Goal: Transaction & Acquisition: Purchase product/service

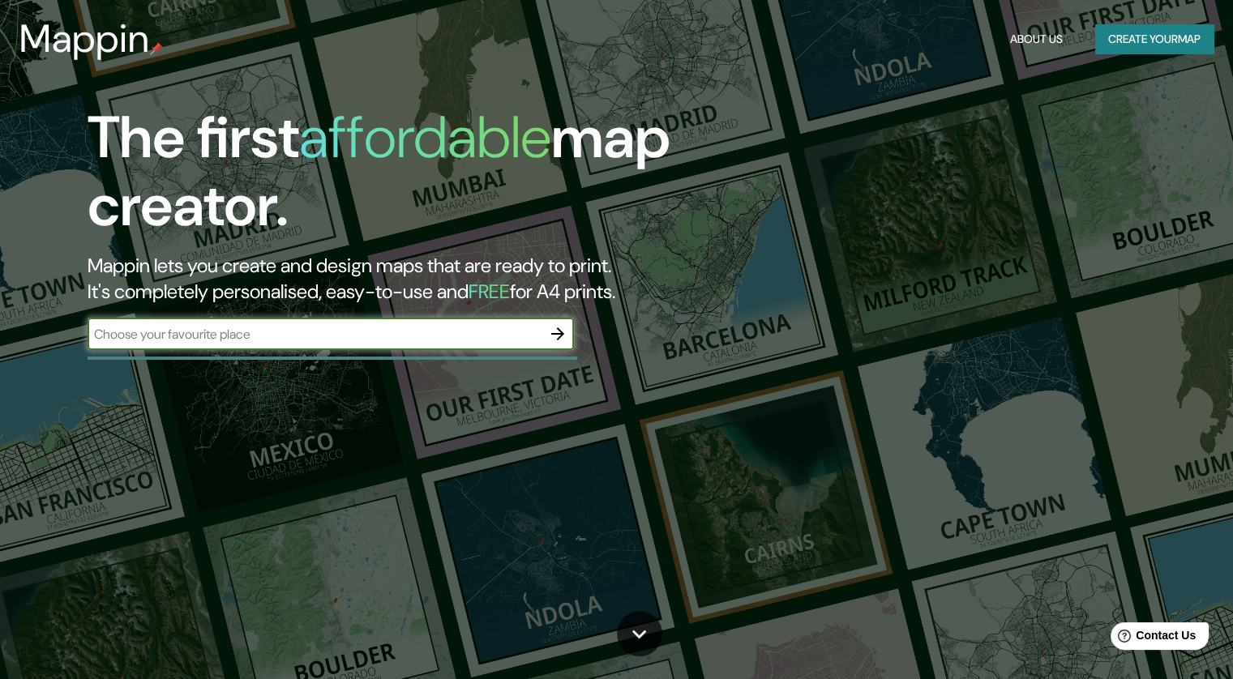
click at [373, 331] on input "text" at bounding box center [315, 334] width 454 height 19
type input "M"
type input "SAN ANTONIO TECOMITL MILPA ALTA"
click at [557, 339] on icon "button" at bounding box center [557, 333] width 19 height 19
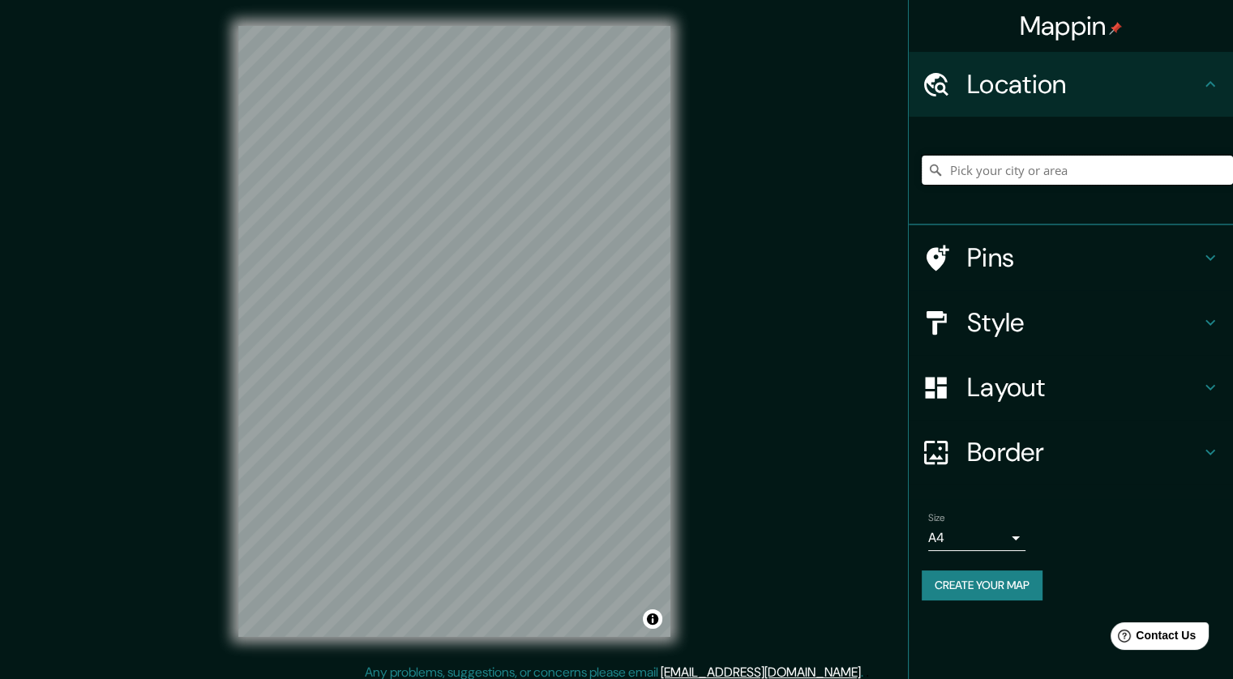
click at [832, 170] on input "Pick your city or area" at bounding box center [1077, 170] width 311 height 29
click at [650, 207] on div "Mappin Location Via Alta, 12100 Cuneo Cuneo, Italia Via Alta 12100 Cuneo Cuneo,…" at bounding box center [616, 344] width 1233 height 689
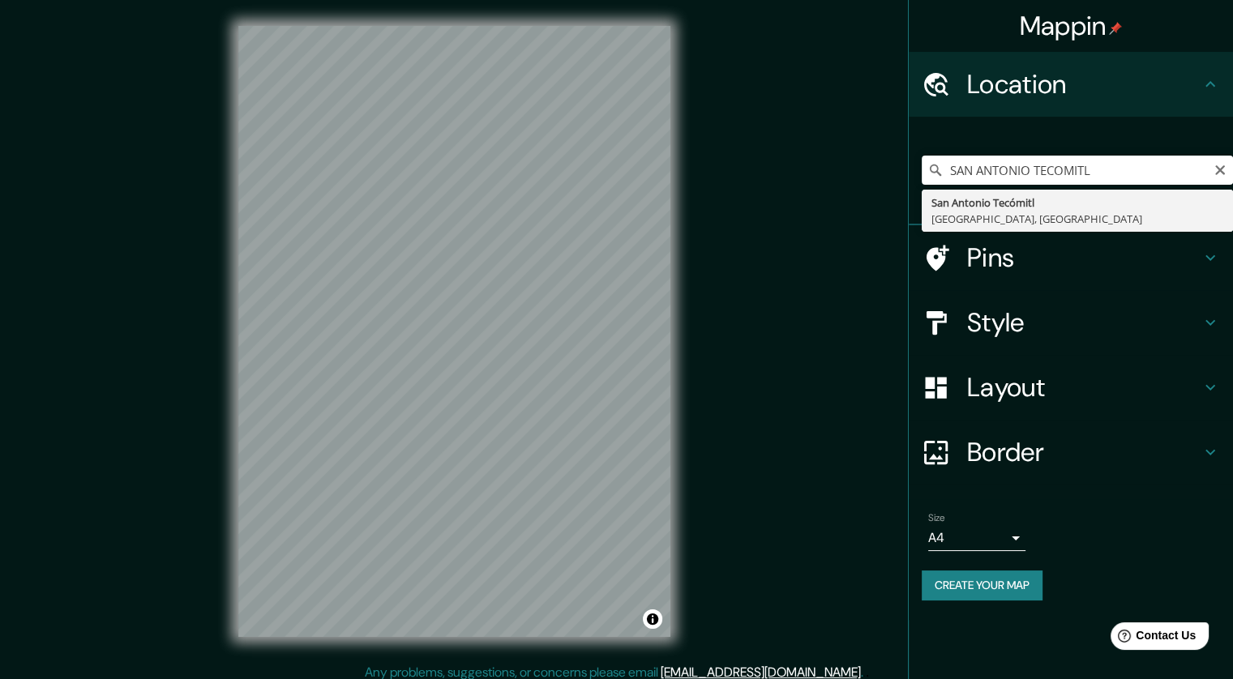
type input "San Antonio Tecómitl, [GEOGRAPHIC_DATA], [GEOGRAPHIC_DATA]"
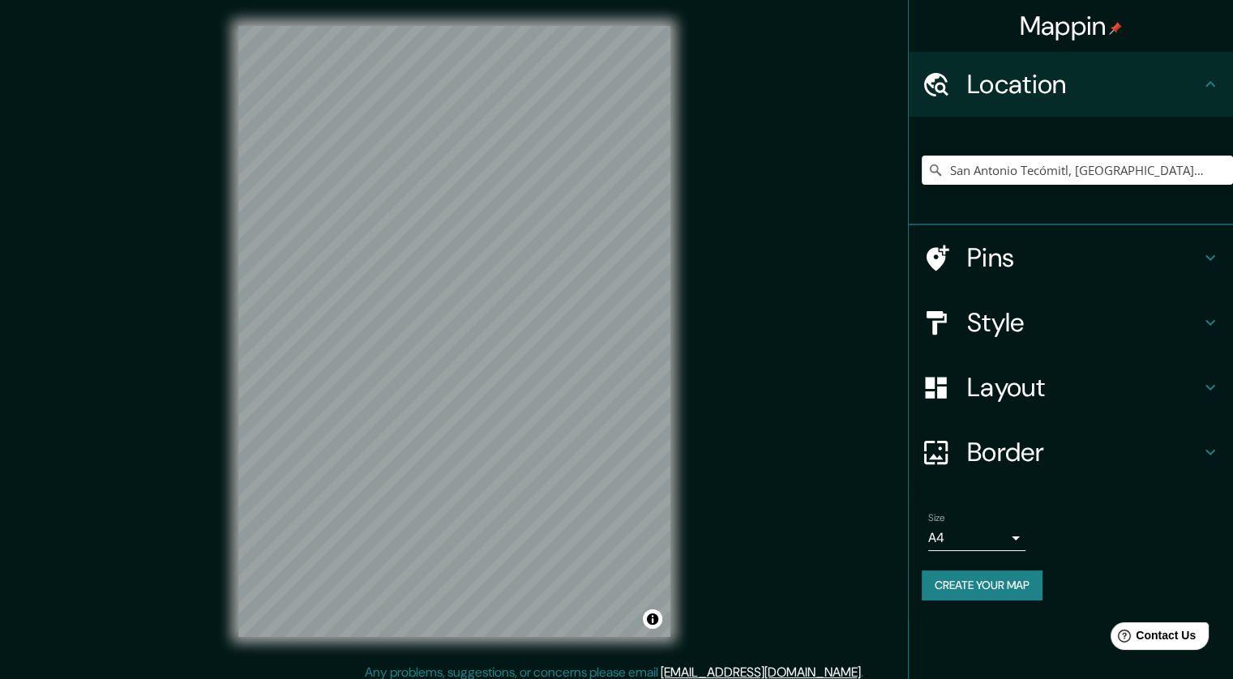
click at [832, 326] on h4 "Style" at bounding box center [1083, 322] width 233 height 32
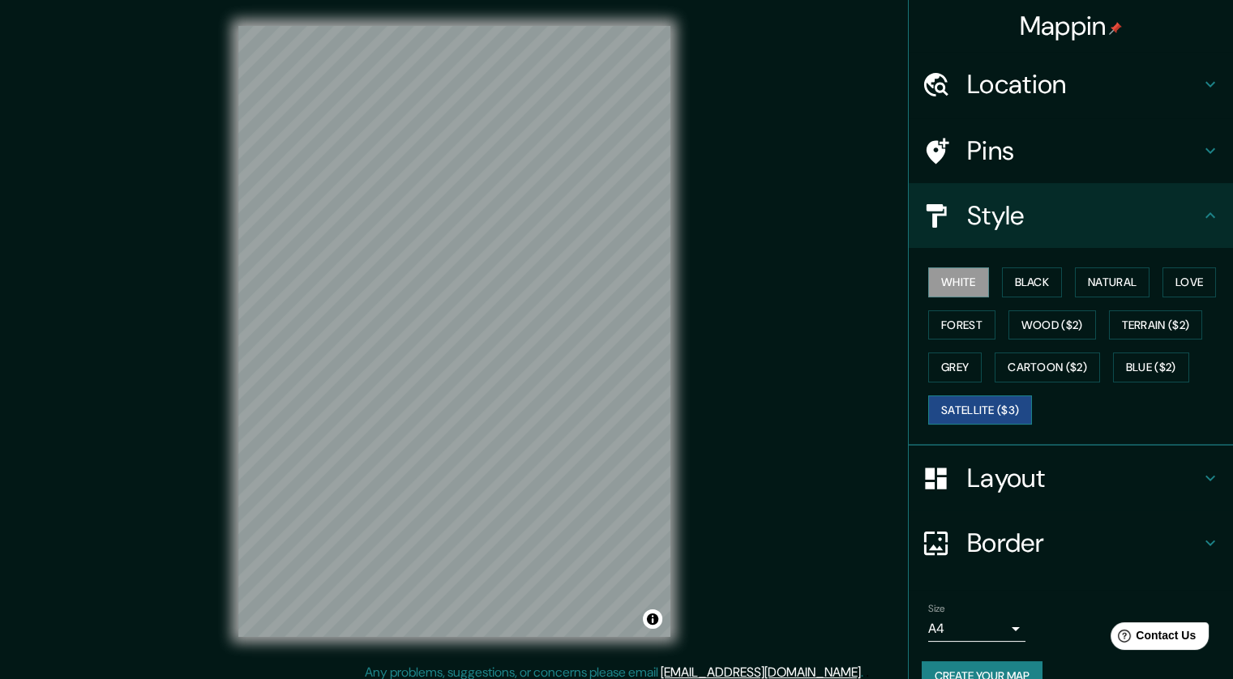
click at [832, 414] on button "Satellite ($3)" at bounding box center [980, 411] width 104 height 30
click at [832, 363] on button "Grey" at bounding box center [954, 368] width 53 height 30
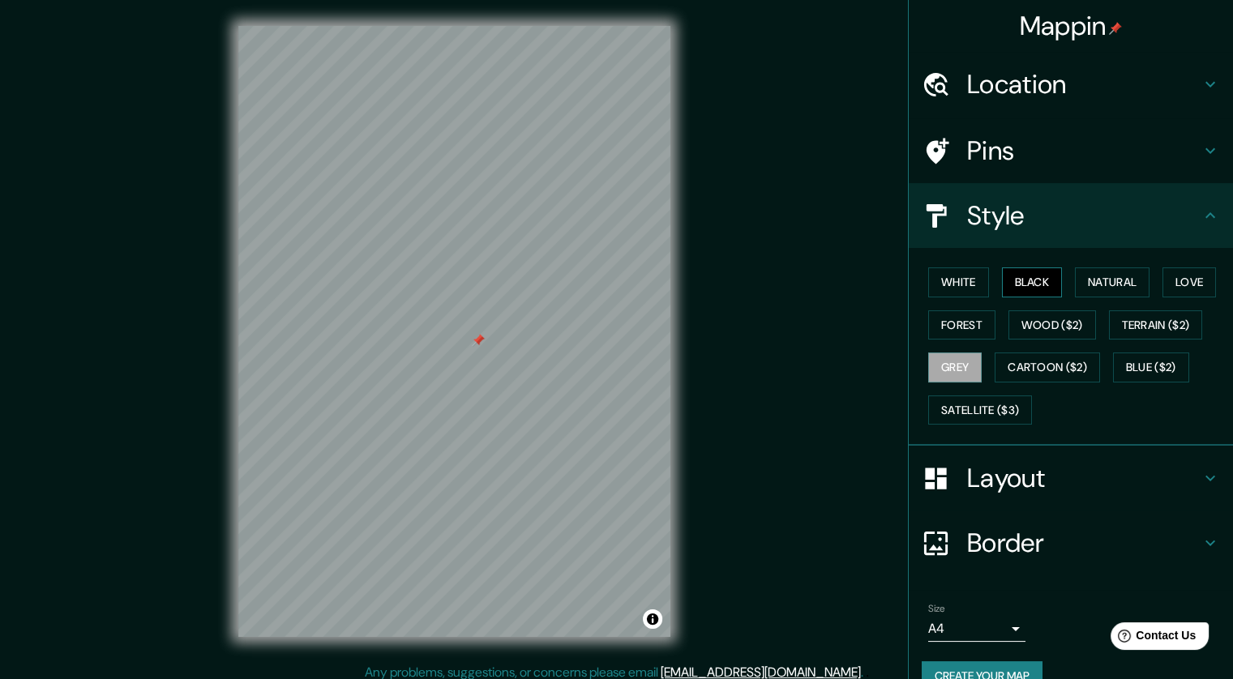
click at [832, 283] on button "Black" at bounding box center [1032, 282] width 61 height 30
click at [832, 276] on button "Natural" at bounding box center [1112, 282] width 75 height 30
click at [832, 263] on div "White Black Natural Love Forest Wood ($2) Terrain ($2) Grey Cartoon ($2) Blue (…" at bounding box center [1077, 346] width 311 height 170
click at [832, 280] on button "Love" at bounding box center [1188, 282] width 53 height 30
click at [832, 323] on button "Forest" at bounding box center [961, 325] width 67 height 30
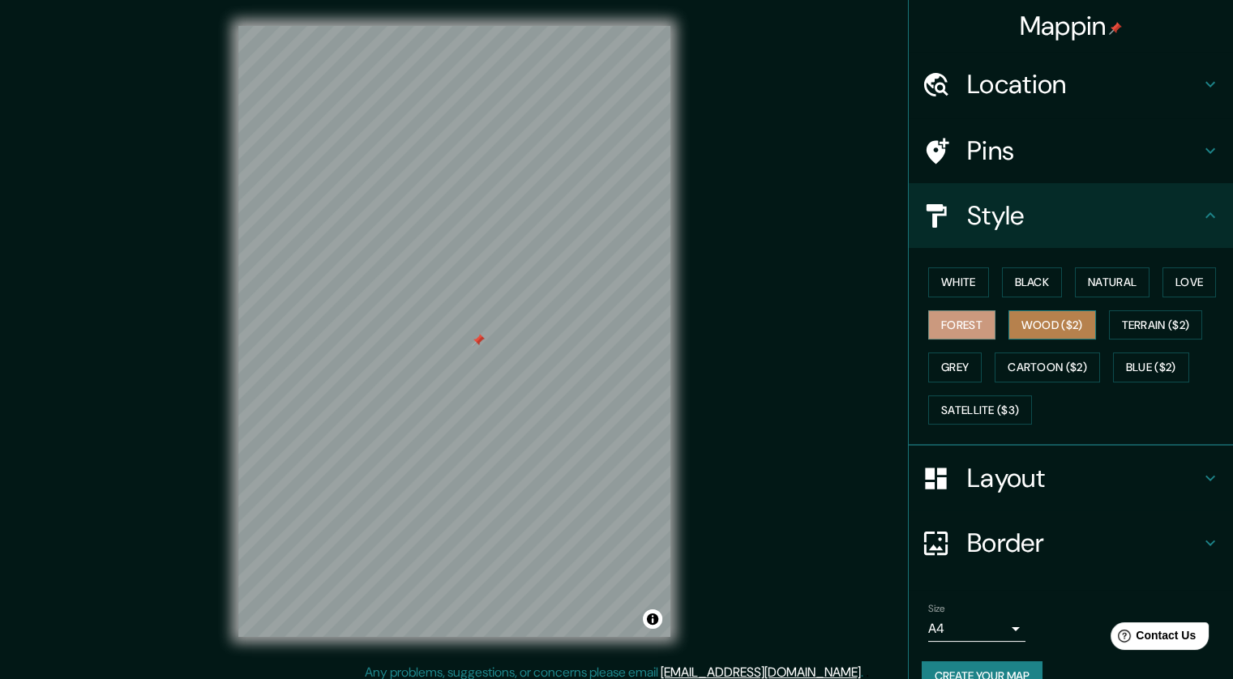
click at [832, 323] on button "Wood ($2)" at bounding box center [1052, 325] width 88 height 30
click at [832, 319] on button "Terrain ($2)" at bounding box center [1156, 325] width 94 height 30
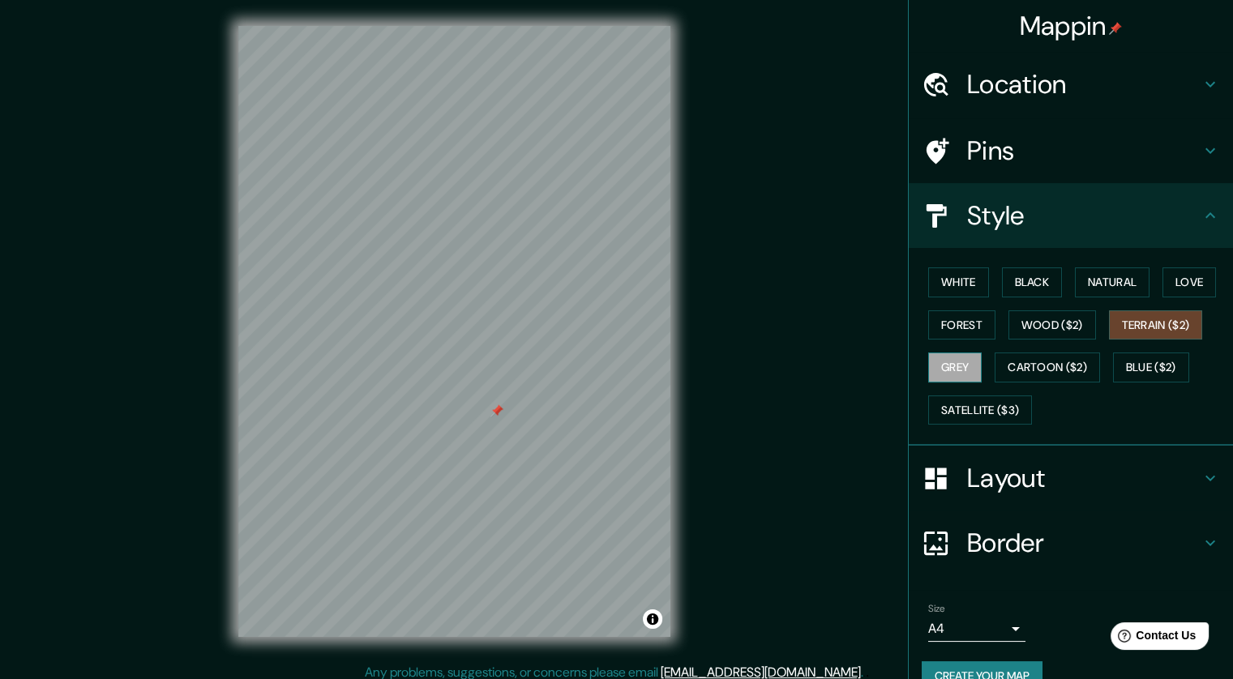
click at [832, 368] on button "Grey" at bounding box center [954, 368] width 53 height 30
click at [832, 368] on button "Cartoon ($2)" at bounding box center [1046, 368] width 105 height 30
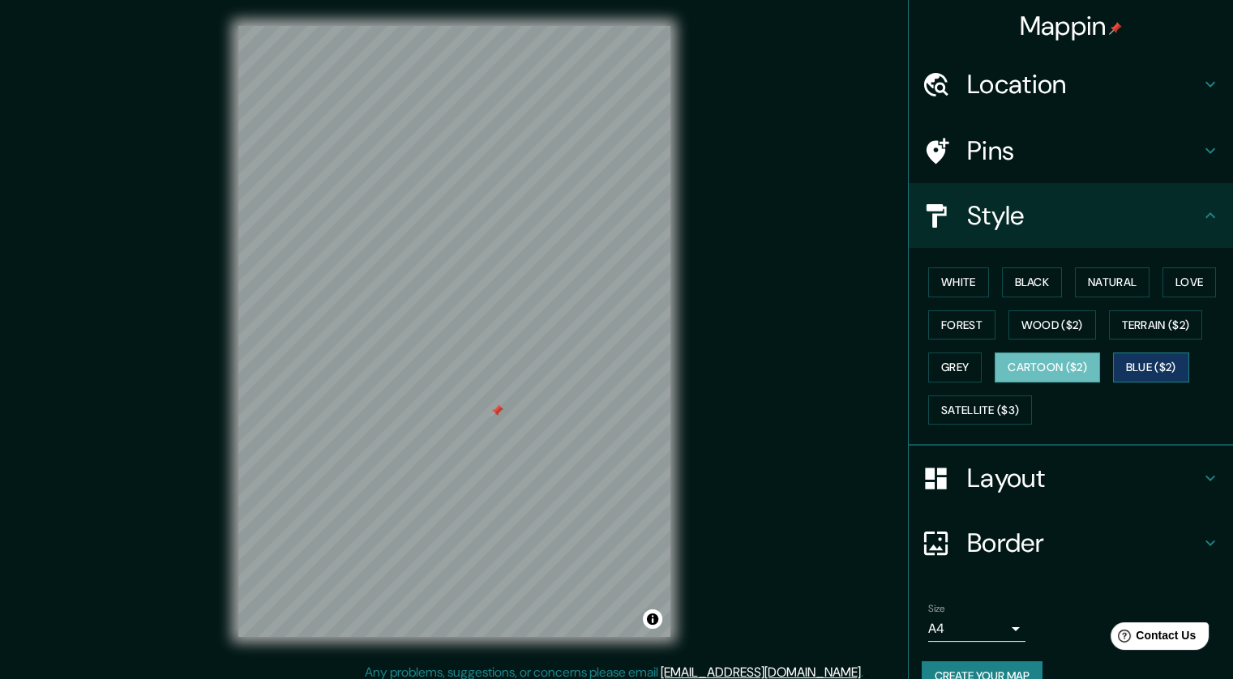
click at [832, 365] on button "Blue ($2)" at bounding box center [1151, 368] width 76 height 30
click at [832, 410] on button "Satellite ($3)" at bounding box center [980, 411] width 104 height 30
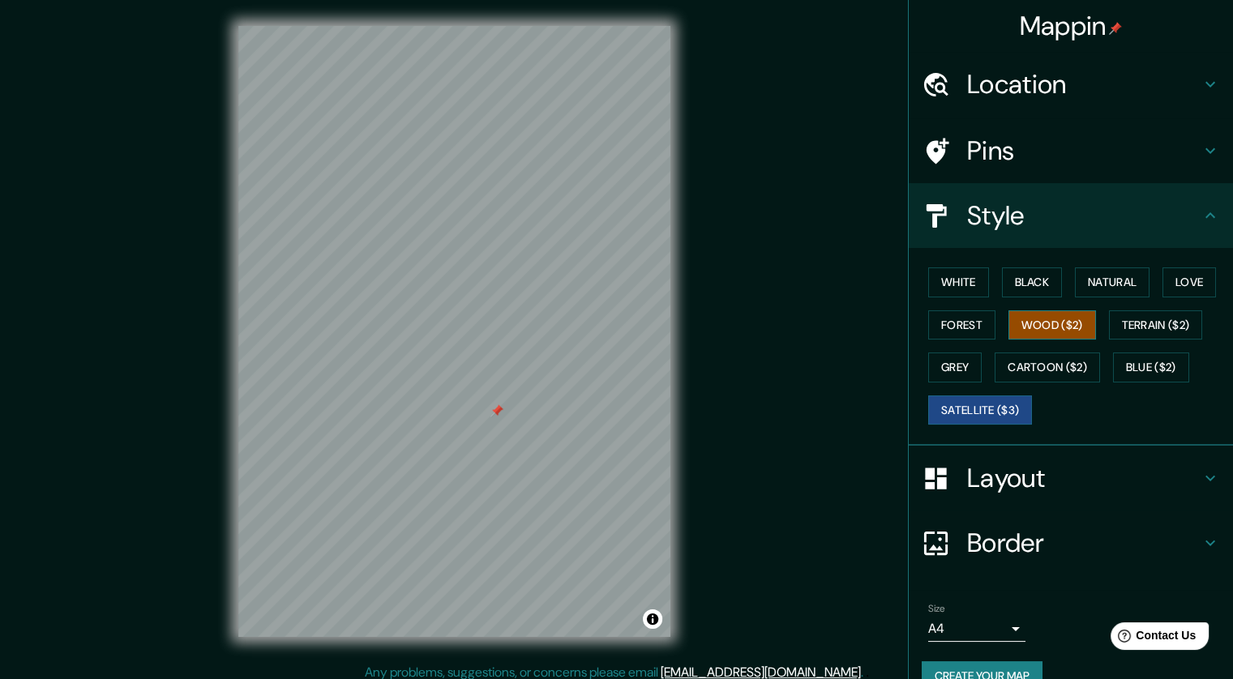
click at [832, 324] on button "Wood ($2)" at bounding box center [1052, 325] width 88 height 30
click at [748, 195] on div "Mappin Location San Antonio Tecómitl, Ciudad de México, México Pins Style White…" at bounding box center [616, 344] width 1233 height 689
click at [832, 280] on button "White" at bounding box center [958, 282] width 61 height 30
click at [832, 323] on button "Wood ($2)" at bounding box center [1052, 325] width 88 height 30
click at [832, 361] on button "Grey" at bounding box center [954, 368] width 53 height 30
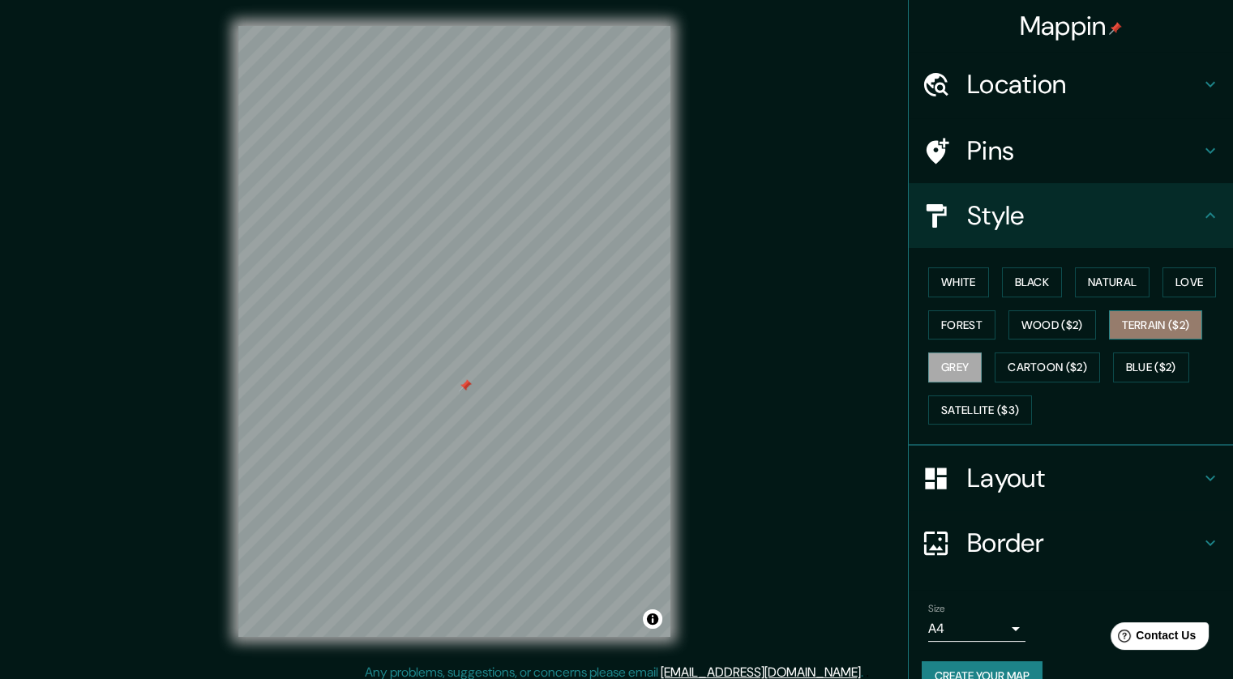
click at [832, 321] on button "Terrain ($2)" at bounding box center [1156, 325] width 94 height 30
click at [832, 367] on button "Blue ($2)" at bounding box center [1151, 368] width 76 height 30
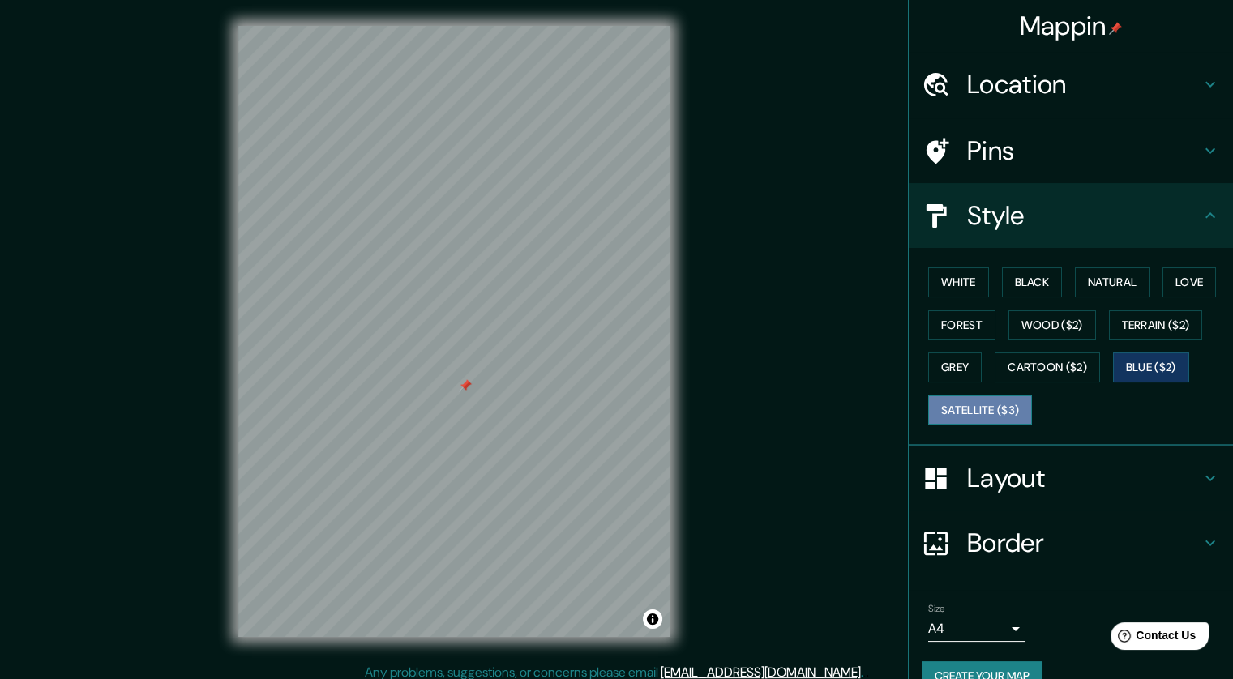
click at [832, 409] on button "Satellite ($3)" at bounding box center [980, 411] width 104 height 30
click at [832, 267] on button "Love" at bounding box center [1188, 282] width 53 height 30
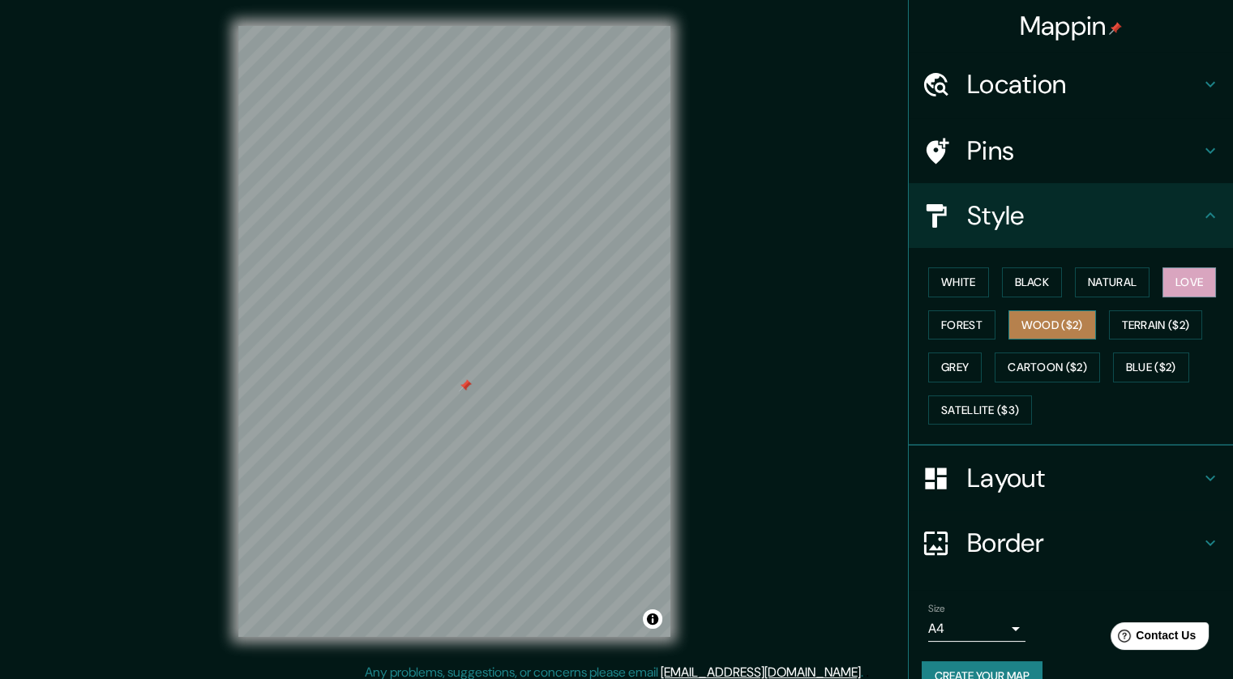
click at [832, 316] on button "Wood ($2)" at bounding box center [1052, 325] width 88 height 30
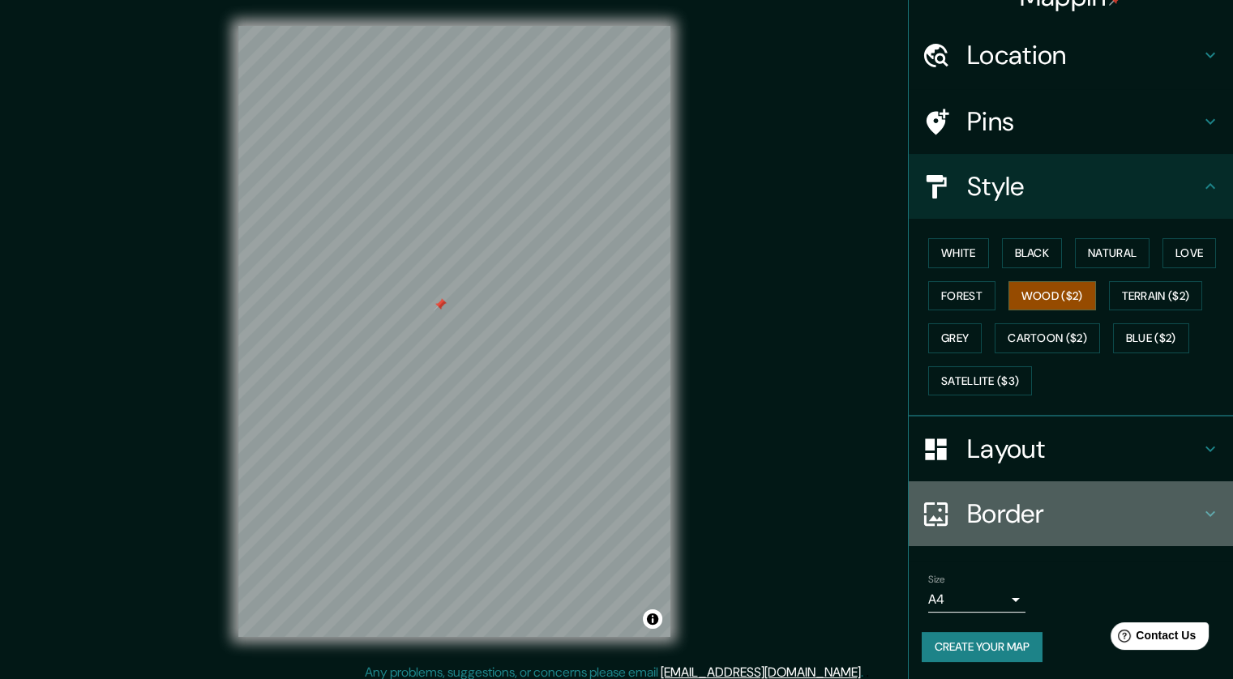
click at [832, 507] on h4 "Border" at bounding box center [1083, 514] width 233 height 32
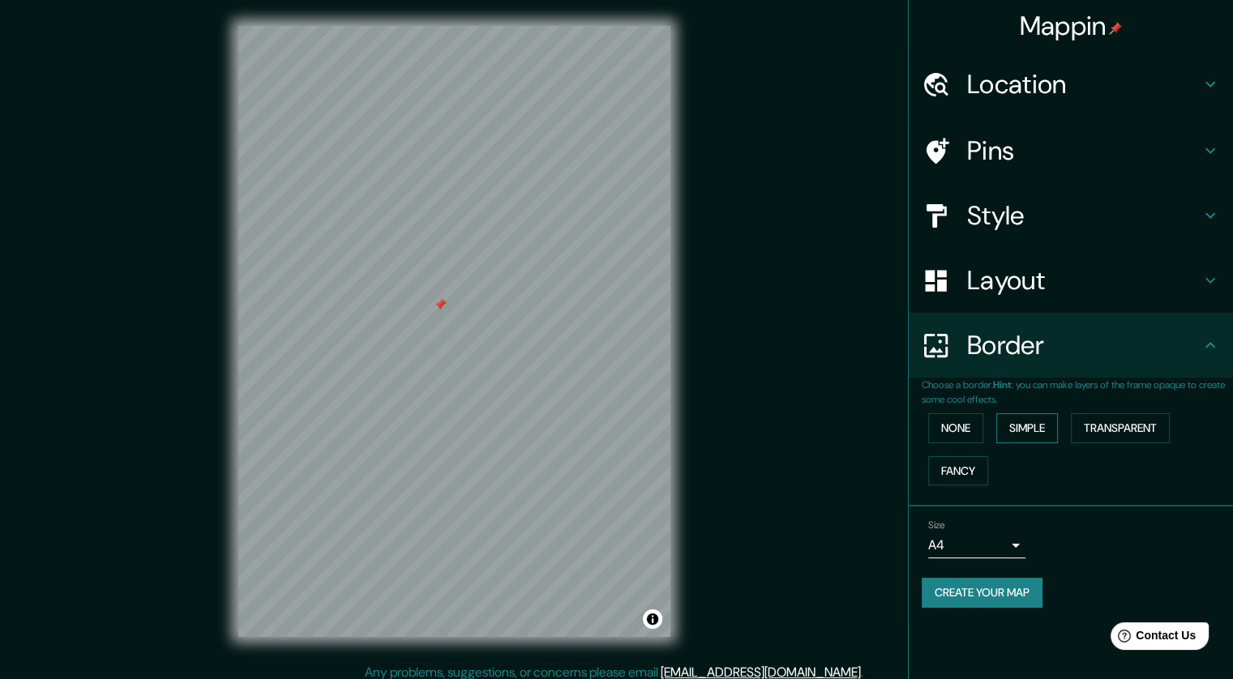
click at [832, 425] on button "Simple" at bounding box center [1027, 428] width 62 height 30
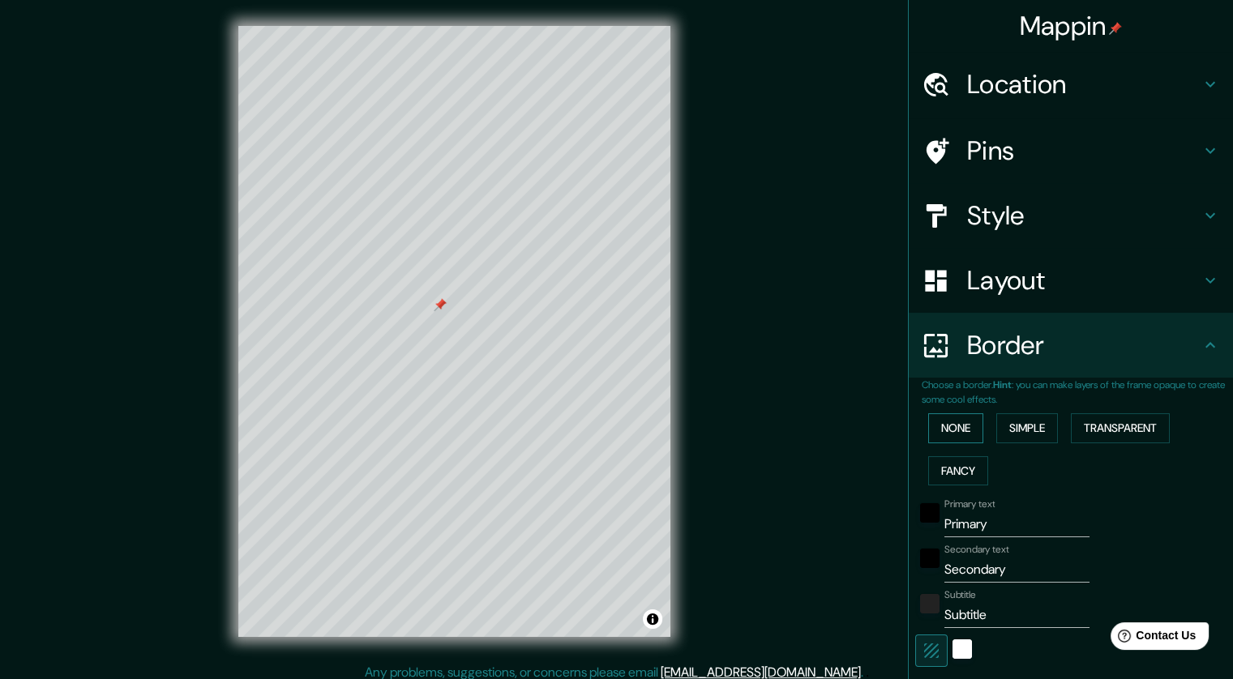
click at [832, 423] on button "None" at bounding box center [955, 428] width 55 height 30
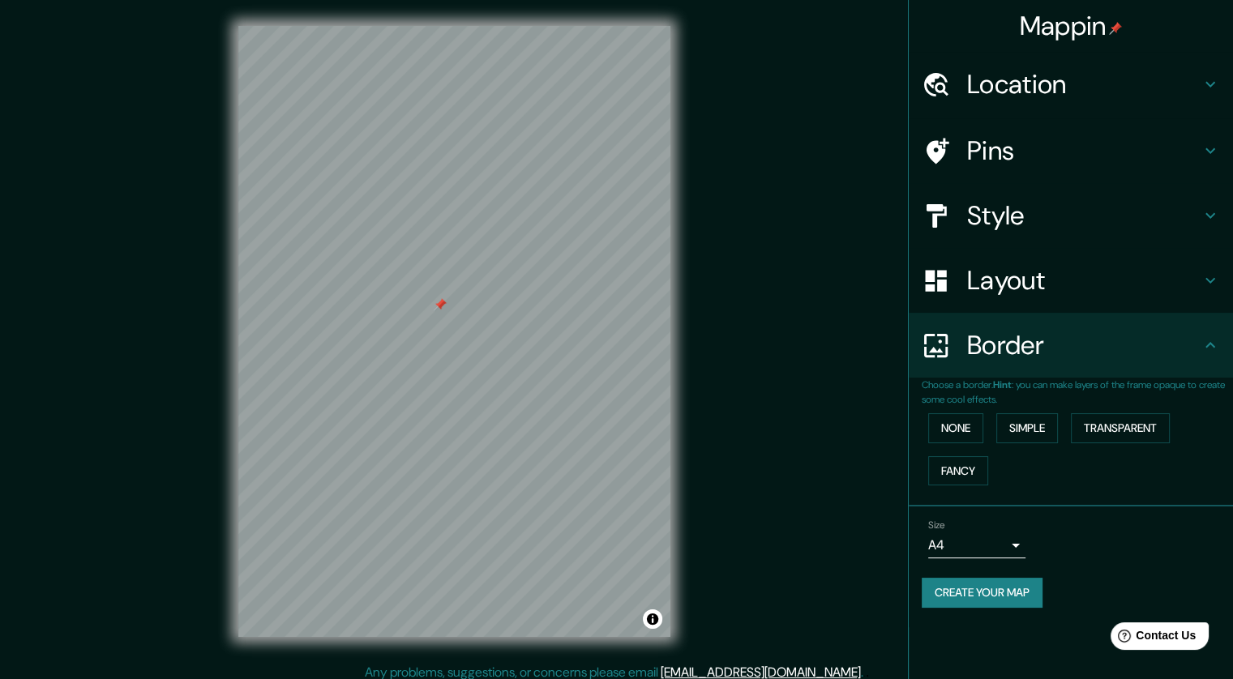
click at [832, 544] on body "Mappin Location San Antonio Tecómitl, Ciudad de México, México Pins Style Layou…" at bounding box center [616, 339] width 1233 height 679
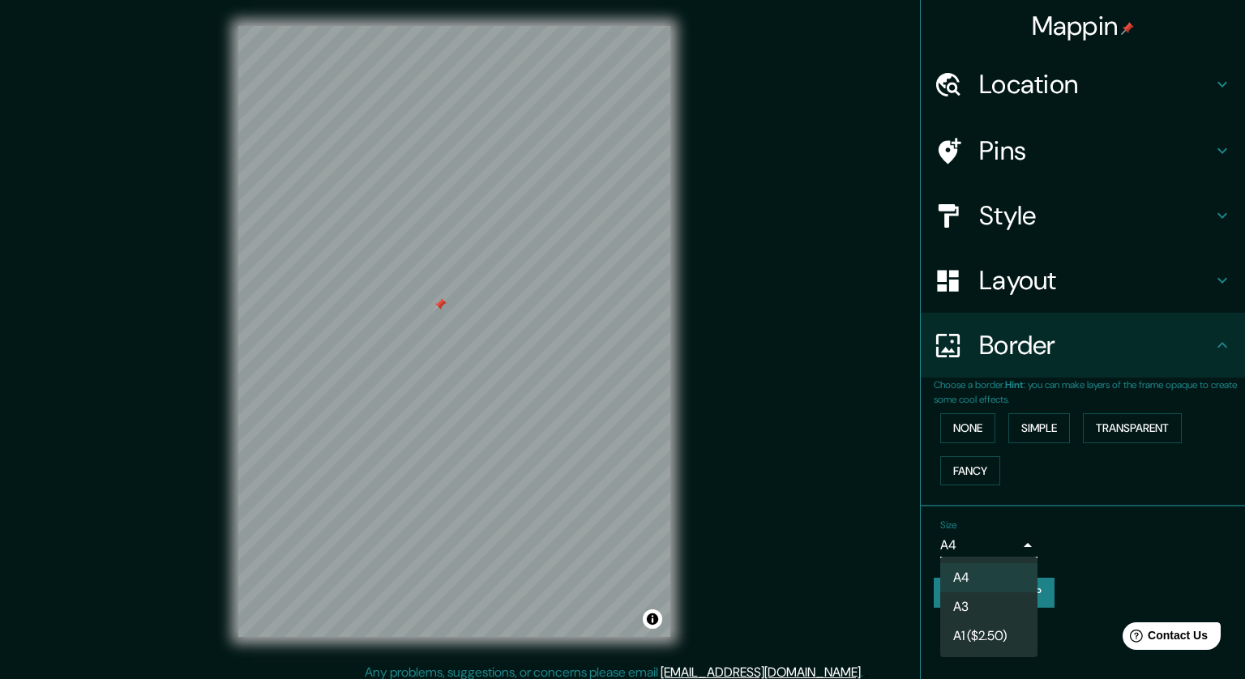
click at [832, 537] on div at bounding box center [622, 339] width 1245 height 679
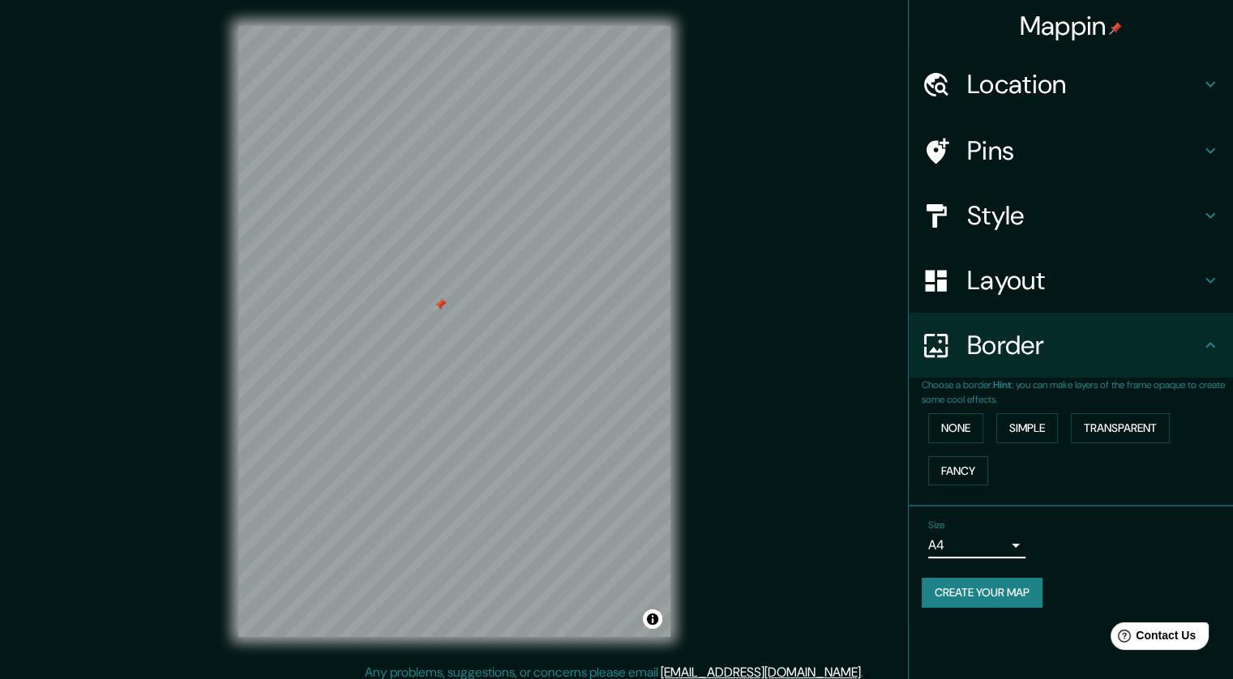
click at [832, 588] on button "Create your map" at bounding box center [982, 593] width 121 height 30
click at [832, 592] on div "Create your map" at bounding box center [1071, 593] width 298 height 30
click at [832, 584] on button "Create your map" at bounding box center [982, 593] width 121 height 30
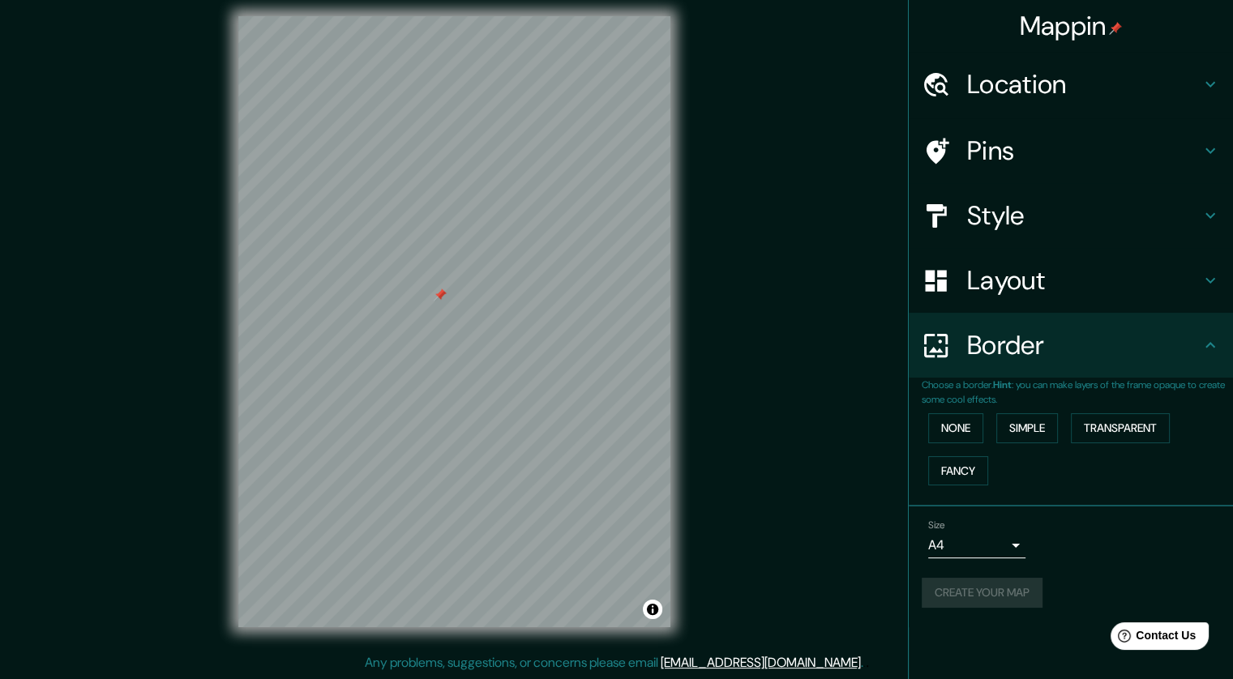
click at [832, 592] on div "Create your map" at bounding box center [1071, 593] width 298 height 30
click at [832, 599] on div "Create your map" at bounding box center [1071, 593] width 298 height 30
click at [832, 583] on button "Create your map" at bounding box center [982, 593] width 121 height 30
click at [832, 596] on div "Create your map" at bounding box center [1071, 593] width 298 height 30
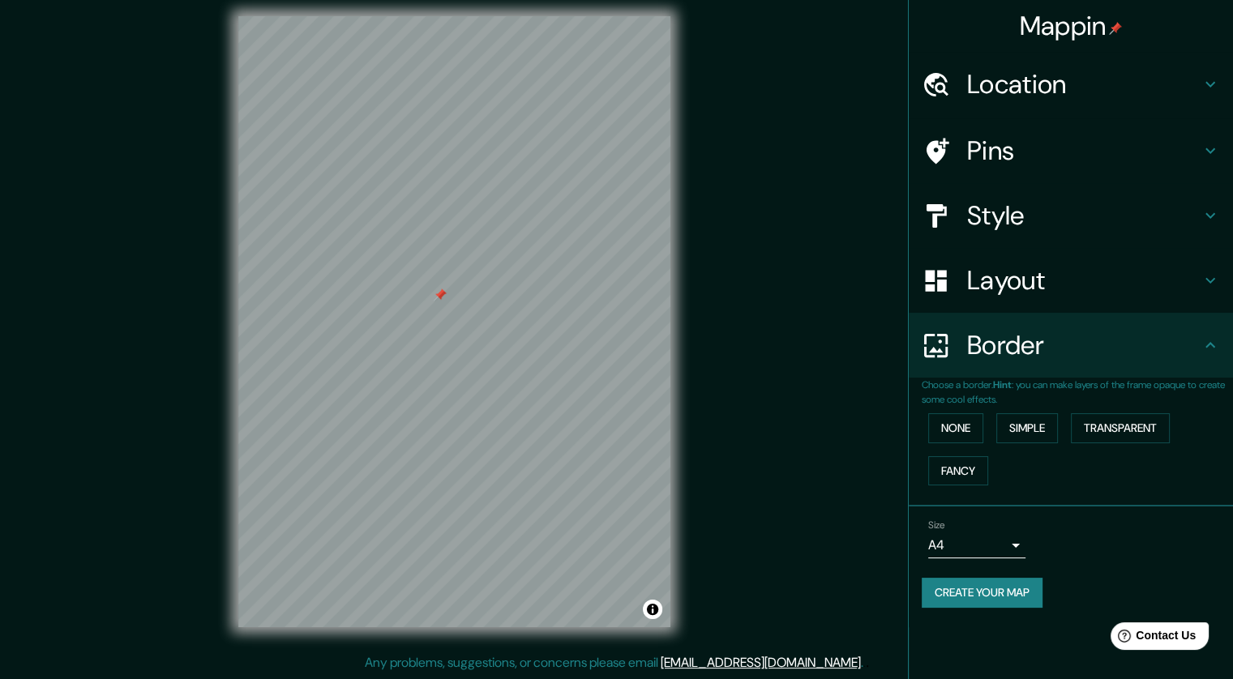
click at [832, 346] on icon at bounding box center [1209, 345] width 19 height 19
click at [832, 345] on icon at bounding box center [1209, 345] width 19 height 19
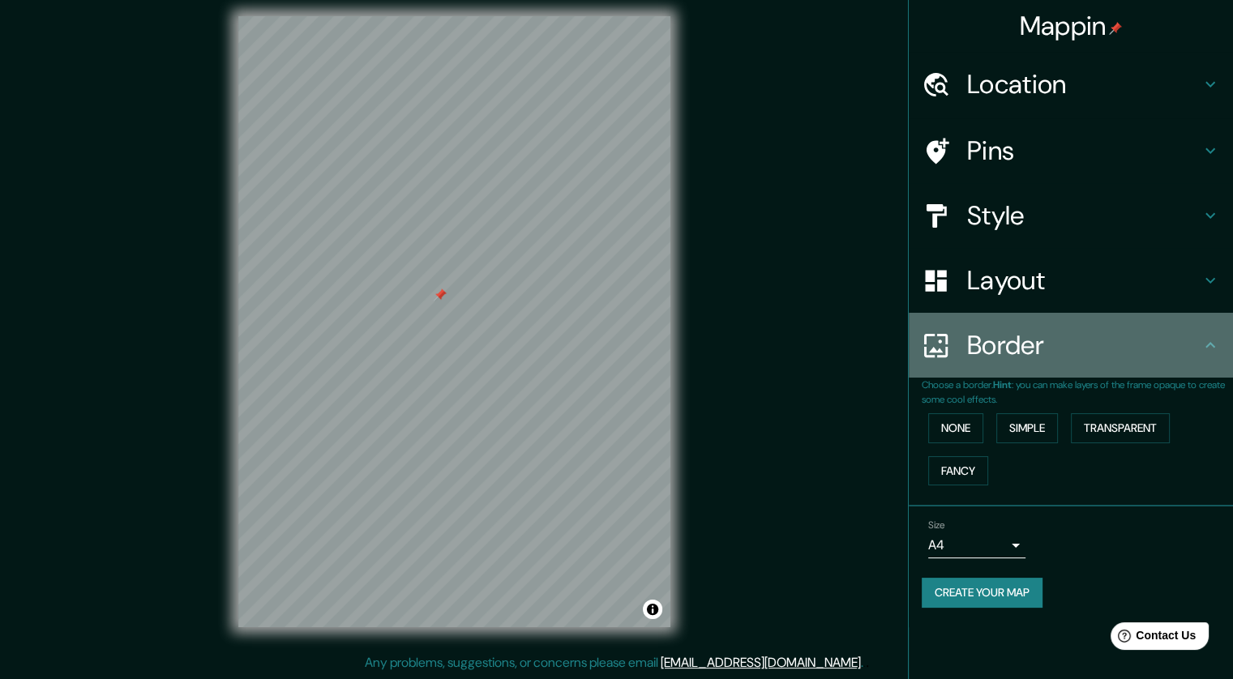
click at [832, 345] on icon at bounding box center [1209, 345] width 19 height 19
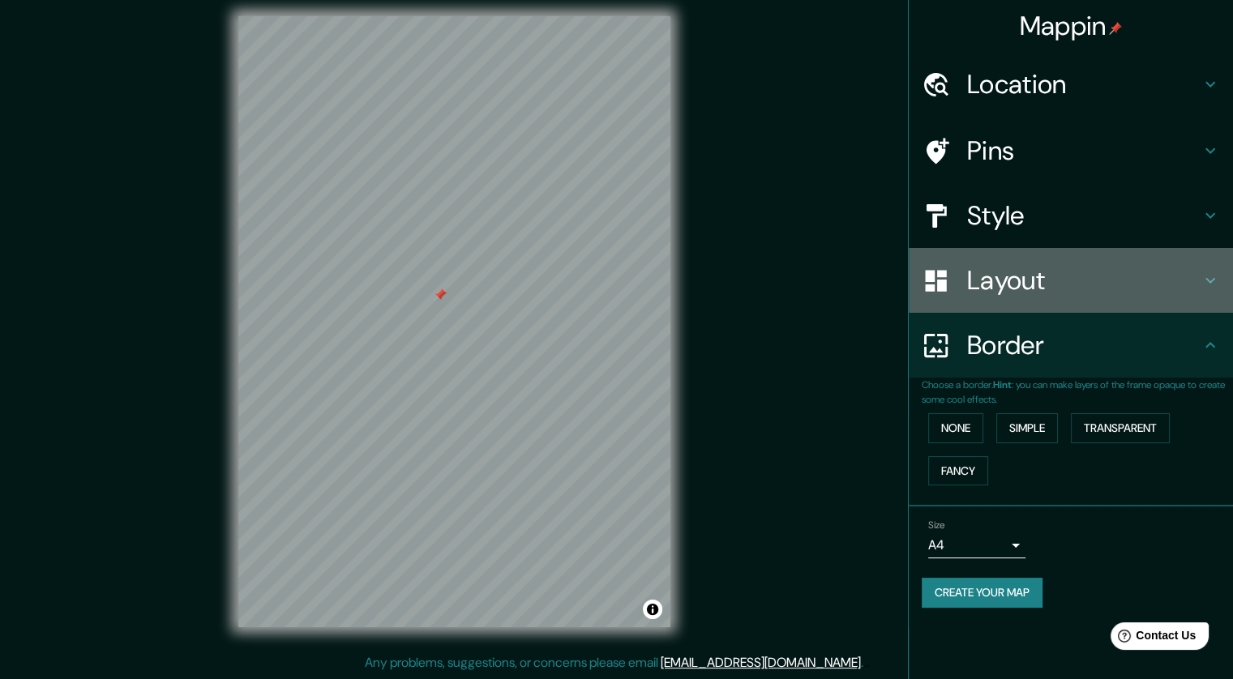
click at [832, 274] on icon at bounding box center [1209, 280] width 19 height 19
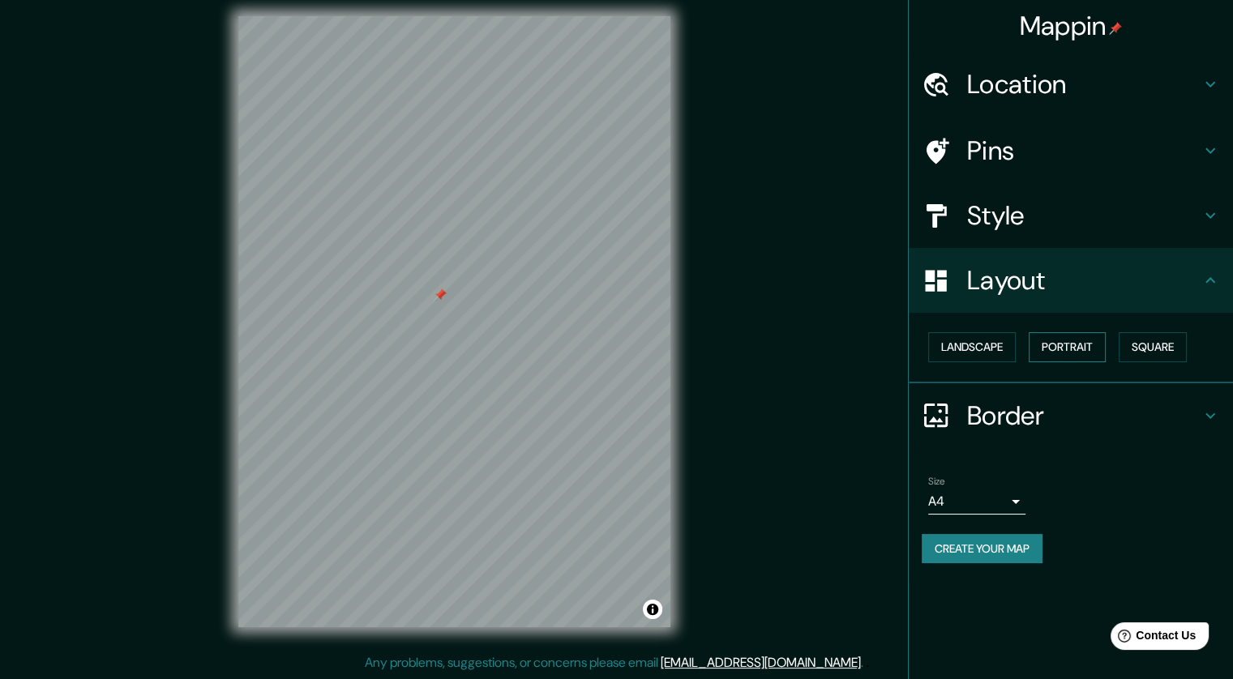
click at [832, 347] on button "Portrait" at bounding box center [1066, 347] width 77 height 30
click at [832, 349] on button "Square" at bounding box center [1152, 347] width 68 height 30
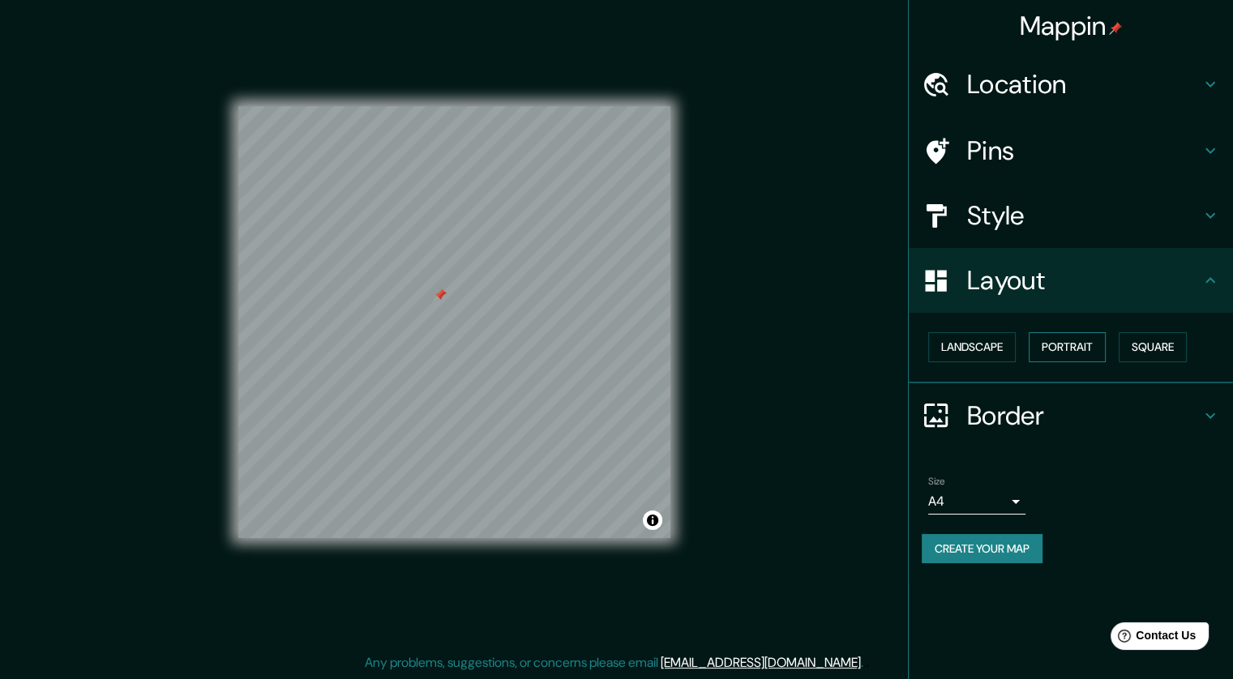
click at [832, 345] on button "Portrait" at bounding box center [1066, 347] width 77 height 30
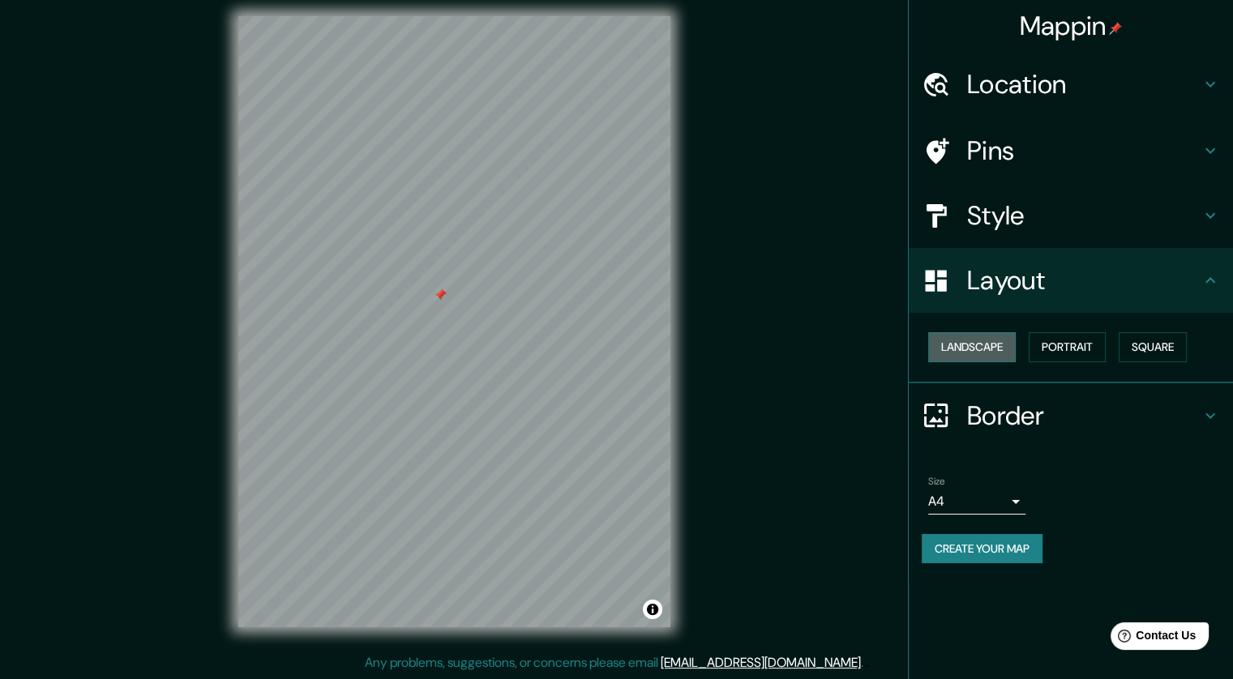
click at [832, 339] on button "Landscape" at bounding box center [972, 347] width 88 height 30
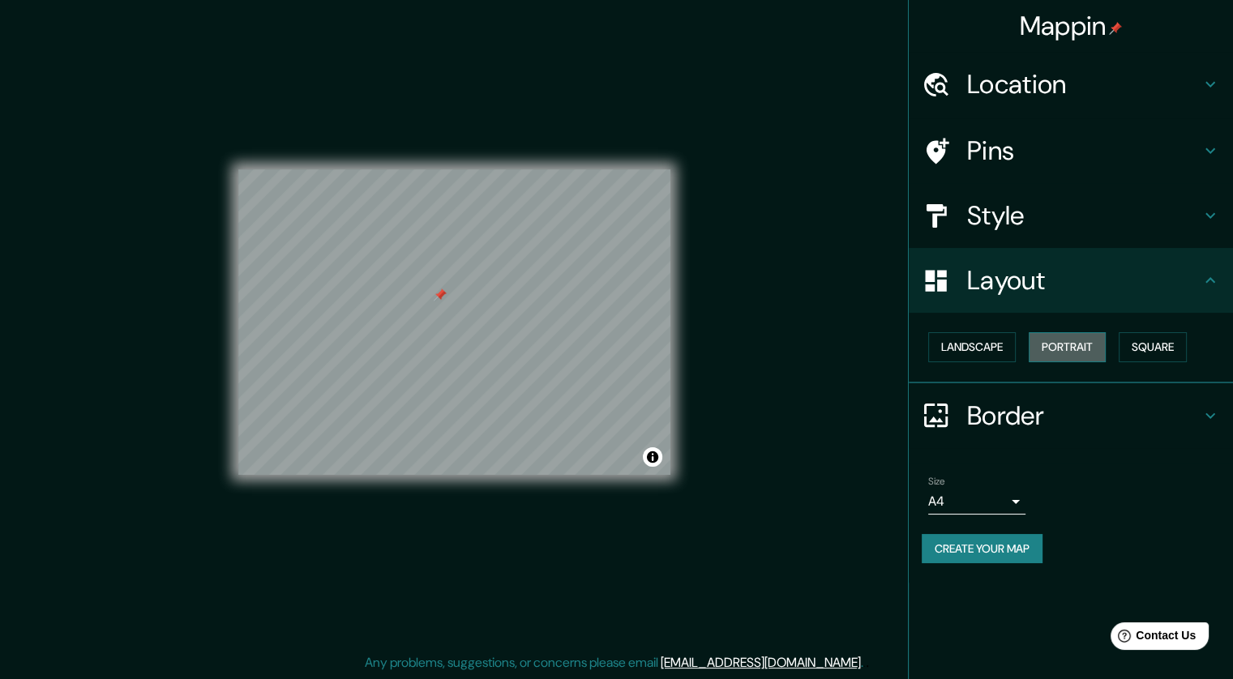
click at [832, 341] on button "Portrait" at bounding box center [1066, 347] width 77 height 30
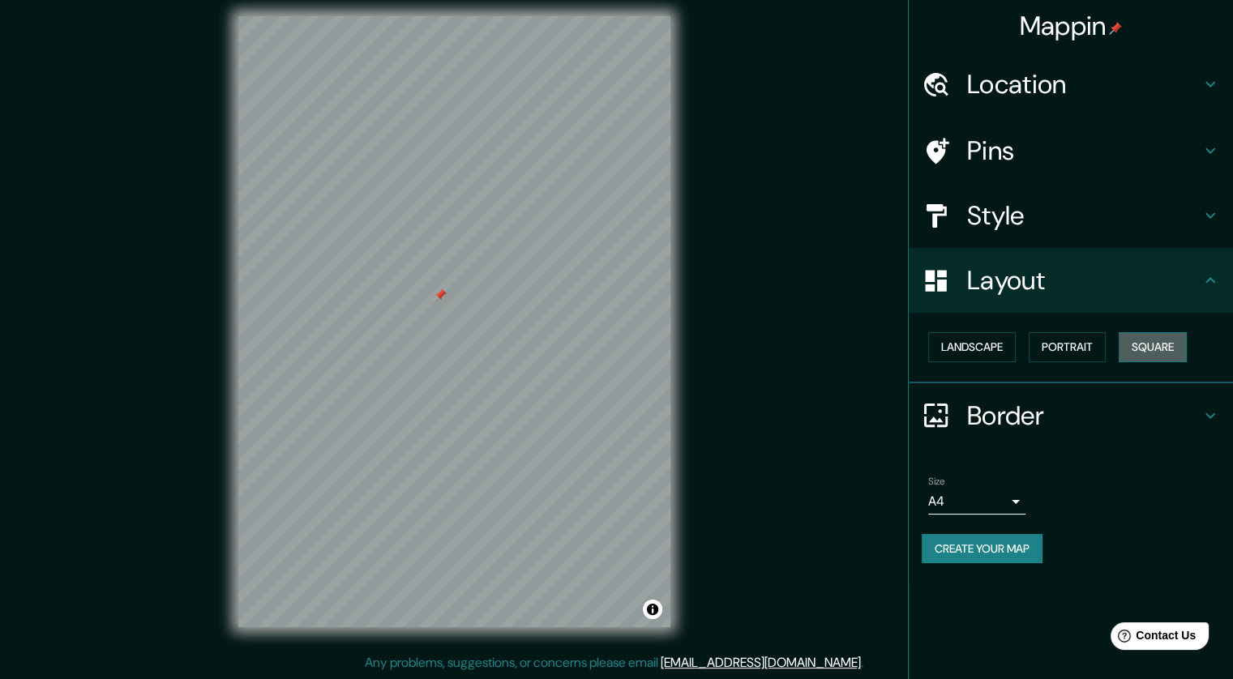
click at [832, 344] on button "Square" at bounding box center [1152, 347] width 68 height 30
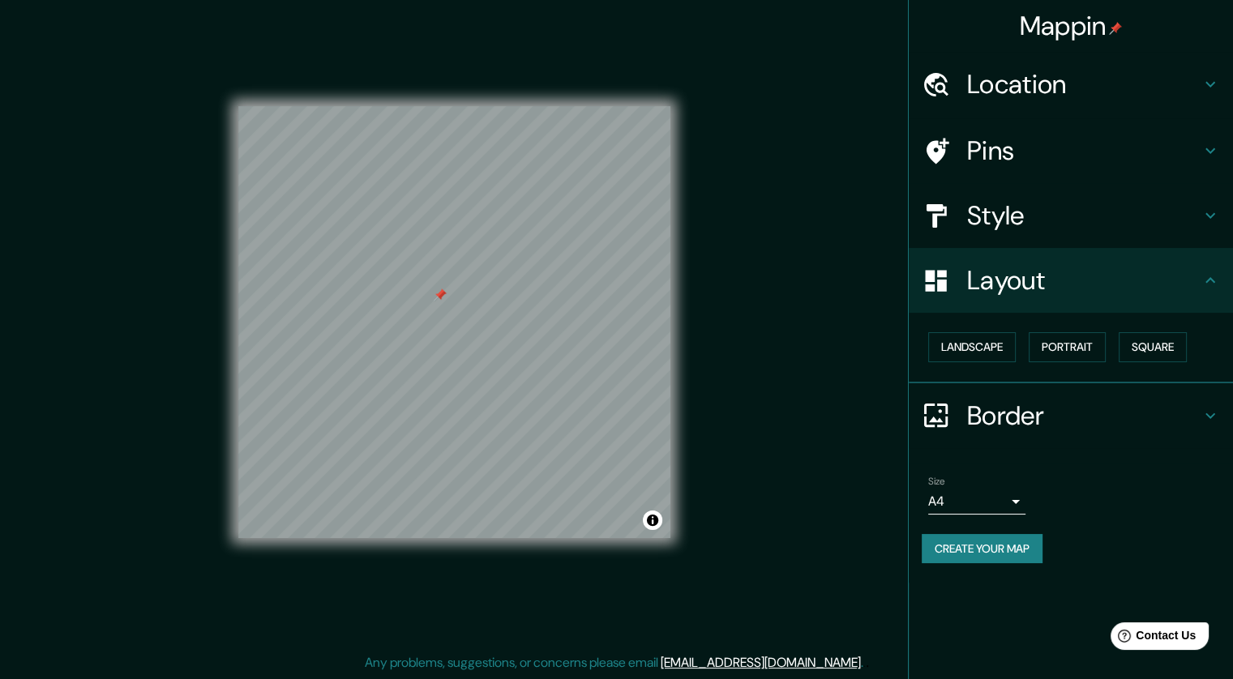
click at [832, 540] on button "Create your map" at bounding box center [982, 549] width 121 height 30
drag, startPoint x: 1229, startPoint y: 4, endPoint x: 798, endPoint y: 358, distance: 558.0
click at [798, 358] on div "Mappin Location San Antonio Tecómitl, Ciudad de México, México Pins Style Layou…" at bounding box center [616, 334] width 1233 height 689
click at [832, 551] on button "Create your map" at bounding box center [982, 549] width 121 height 30
click at [832, 413] on icon at bounding box center [1209, 415] width 19 height 19
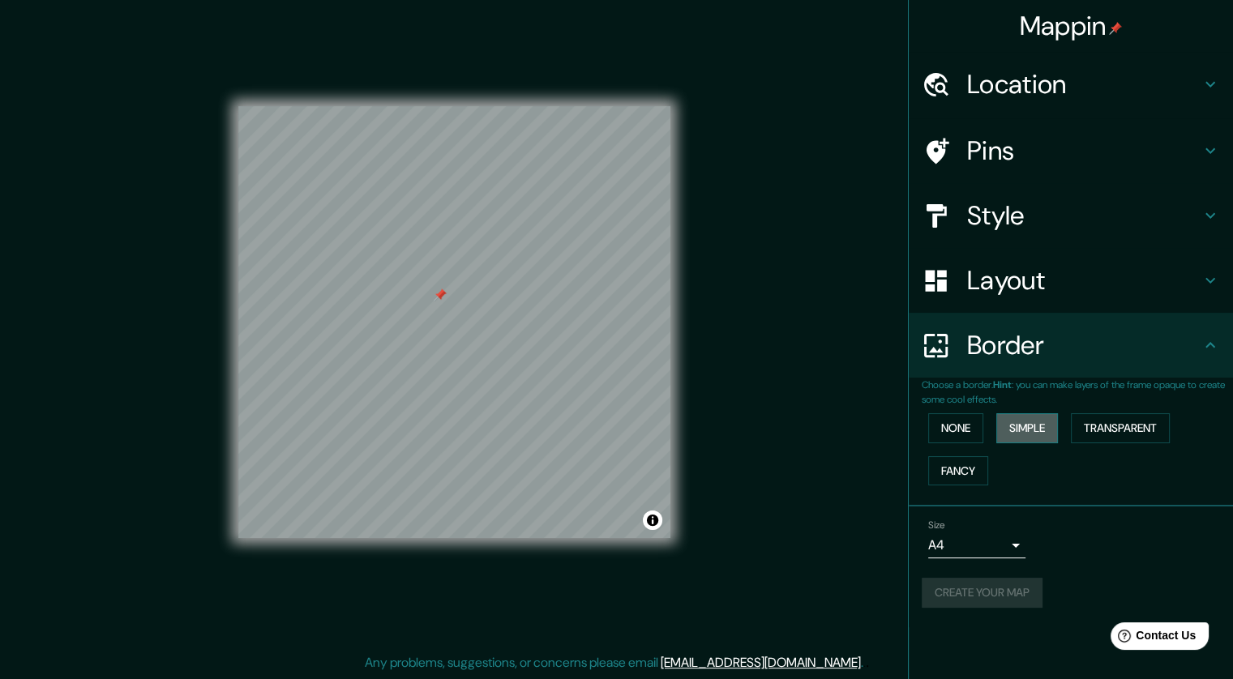
click at [832, 422] on button "Simple" at bounding box center [1027, 428] width 62 height 30
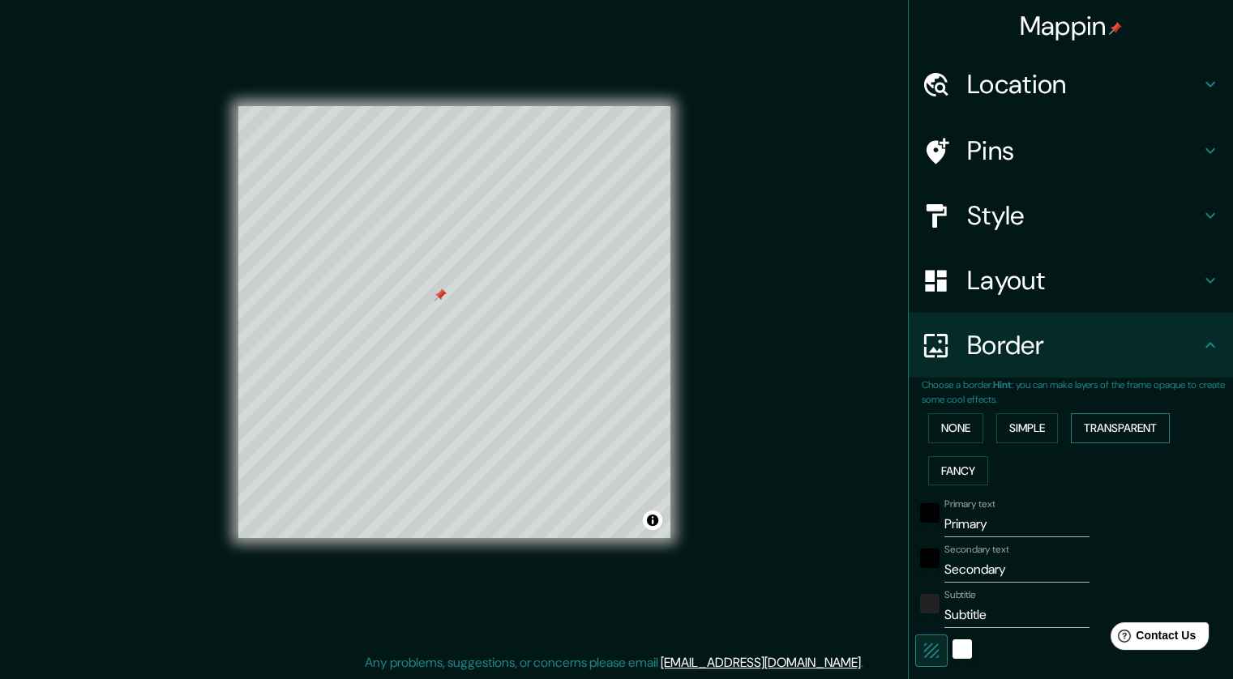
click at [832, 426] on button "Transparent" at bounding box center [1120, 428] width 99 height 30
click at [832, 465] on button "Fancy" at bounding box center [958, 471] width 60 height 30
click at [832, 430] on button "None" at bounding box center [955, 428] width 55 height 30
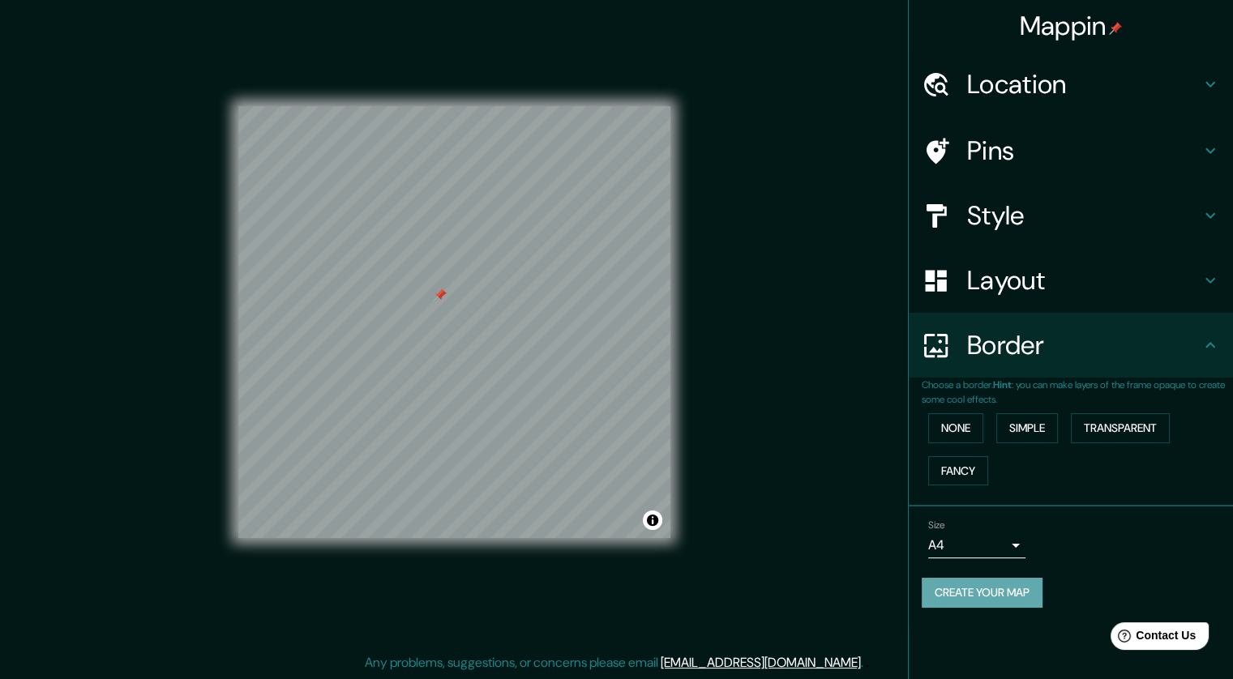
click at [832, 590] on button "Create your map" at bounding box center [982, 593] width 121 height 30
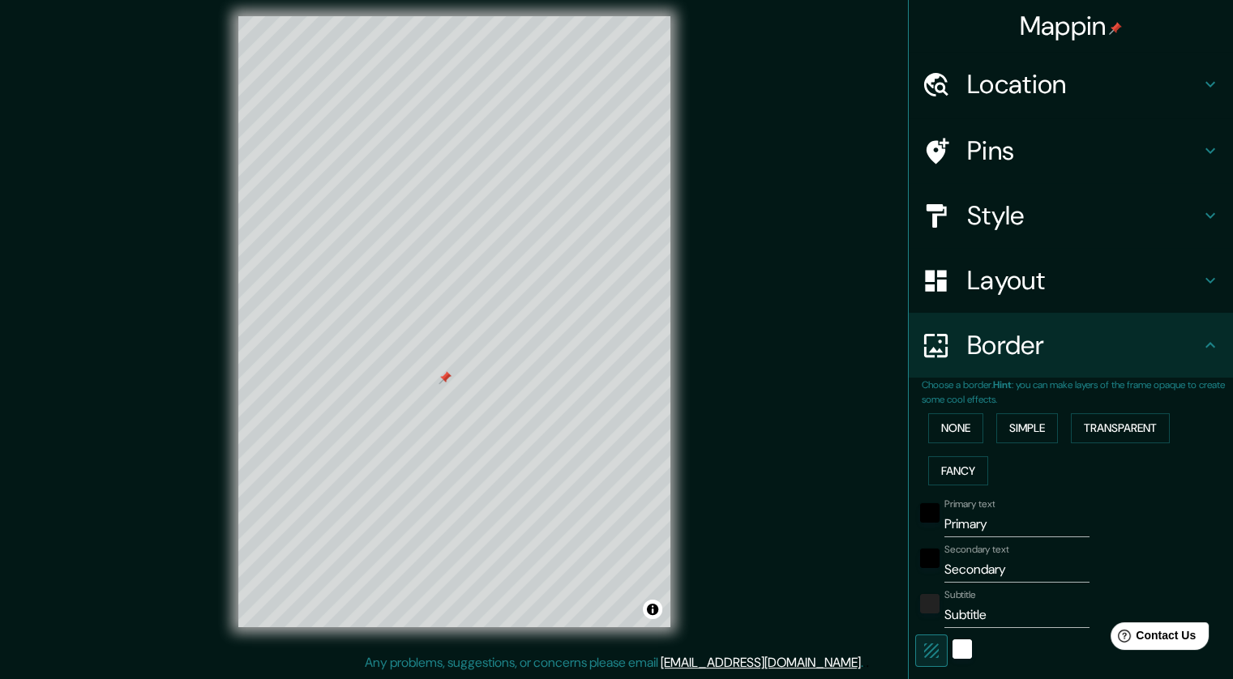
click at [1023, 217] on h4 "Style" at bounding box center [1083, 215] width 233 height 32
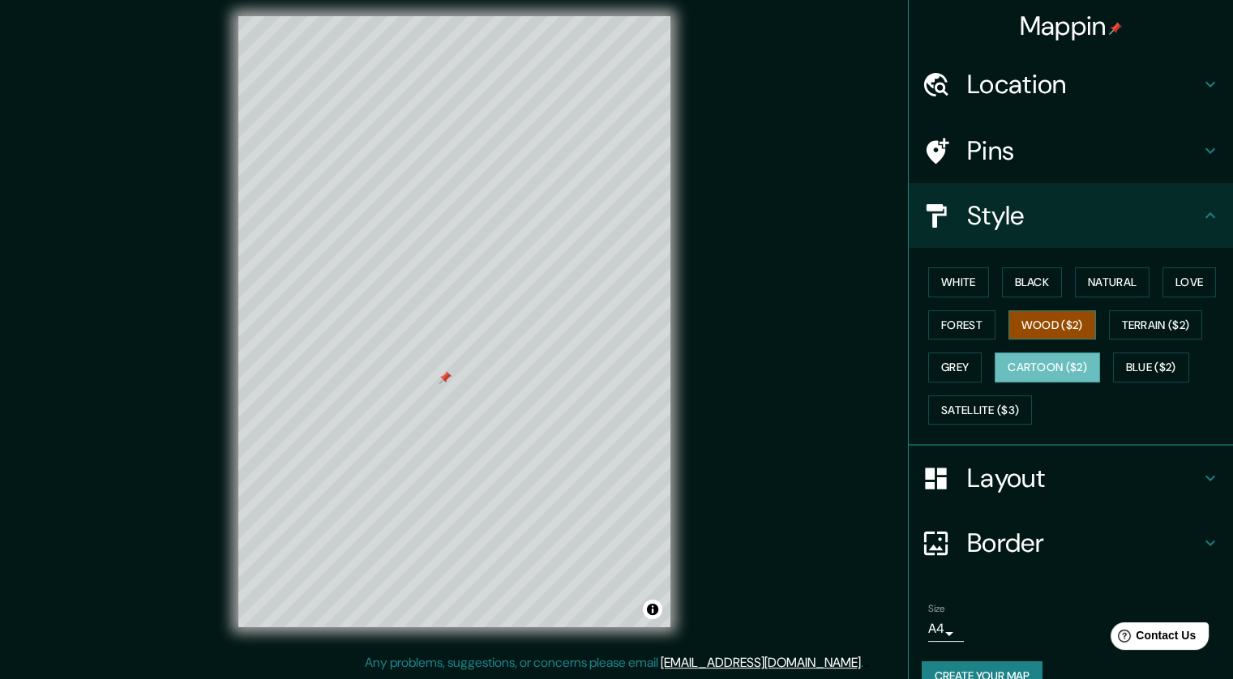
click at [1060, 323] on button "Wood ($2)" at bounding box center [1052, 325] width 88 height 30
